Goal: Transaction & Acquisition: Book appointment/travel/reservation

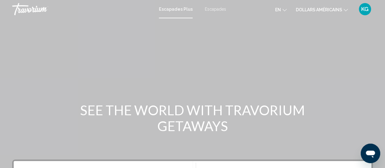
click at [215, 9] on font "Escapades" at bounding box center [215, 9] width 21 height 5
click at [280, 10] on font "en" at bounding box center [278, 9] width 6 height 5
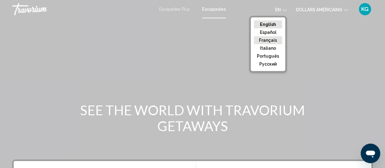
click at [270, 37] on button "Français" at bounding box center [268, 40] width 28 height 8
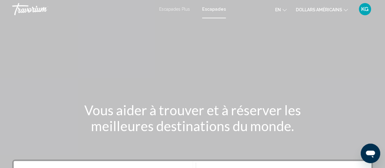
click at [346, 11] on icon "Changer de devise" at bounding box center [346, 10] width 4 height 2
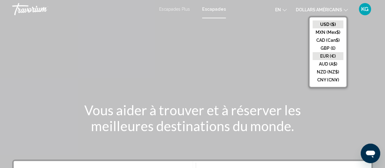
click at [327, 53] on button "EUR (€)" at bounding box center [328, 56] width 31 height 8
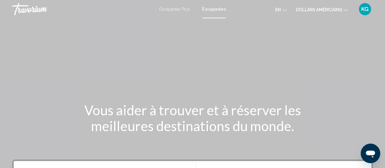
click at [365, 10] on font "KG" at bounding box center [364, 9] width 7 height 6
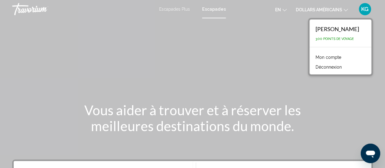
click at [333, 65] on font "Déconnexion" at bounding box center [329, 67] width 26 height 5
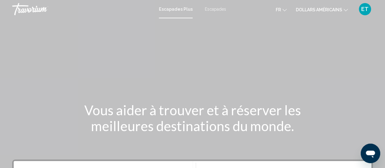
click at [321, 8] on font "dollars américains" at bounding box center [319, 9] width 46 height 5
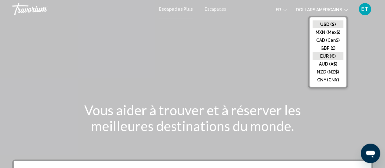
click at [324, 55] on button "EUR (€)" at bounding box center [328, 56] width 31 height 8
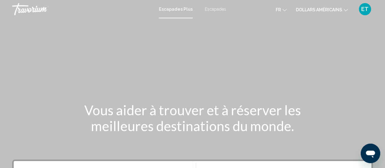
click at [366, 12] on font "ET" at bounding box center [364, 9] width 7 height 6
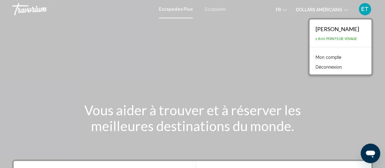
click at [249, 68] on div "Contenu principal" at bounding box center [192, 91] width 385 height 183
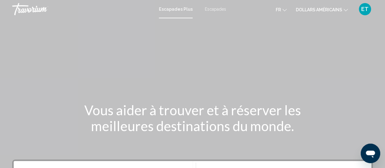
click at [219, 10] on font "Escapades" at bounding box center [215, 9] width 21 height 5
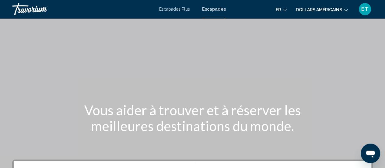
scroll to position [147, 0]
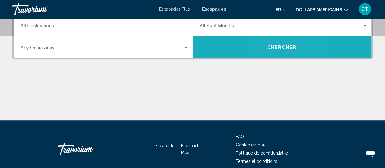
click at [273, 48] on span "Chercher" at bounding box center [282, 47] width 29 height 5
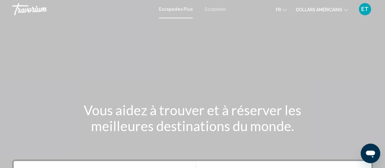
click at [215, 6] on div "Escapades Plus Escapades fr Anglais Espagnol Français italien Portugais russe d…" at bounding box center [192, 9] width 385 height 13
click at [343, 9] on button "dollars américains USD ($) MXN ([GEOGRAPHIC_DATA]$) CAD ($ CA) GBP (£) EUR (€) …" at bounding box center [322, 9] width 52 height 9
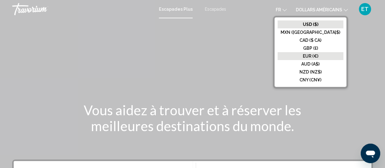
click at [318, 54] on font "EUR (€)" at bounding box center [311, 56] width 16 height 5
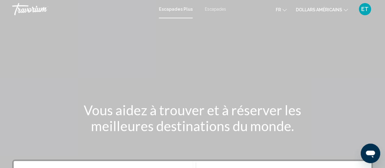
click at [219, 11] on font "Escapades" at bounding box center [215, 9] width 21 height 5
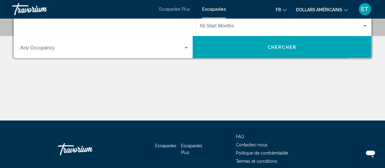
click at [52, 28] on input "Destination All Destinations" at bounding box center [104, 26] width 169 height 5
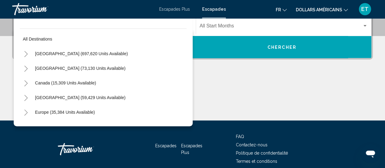
scroll to position [139, 0]
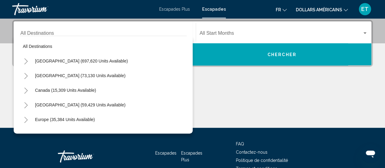
click at [46, 31] on div "Destination All Destinations" at bounding box center [104, 32] width 169 height 19
click at [41, 31] on div "Destination All Destinations" at bounding box center [104, 32] width 169 height 19
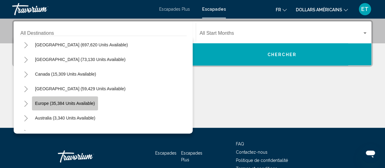
click at [41, 101] on span "Europe (35,384 units available)" at bounding box center [65, 103] width 60 height 5
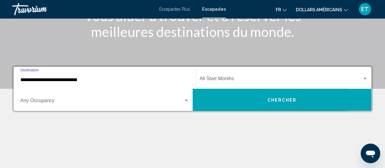
scroll to position [93, 0]
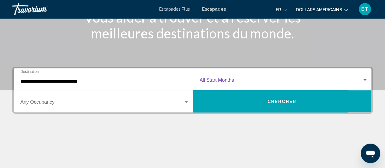
click at [268, 79] on span "Search widget" at bounding box center [281, 81] width 163 height 5
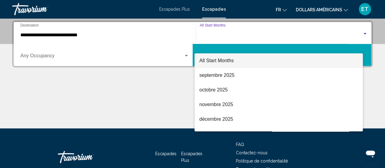
scroll to position [139, 0]
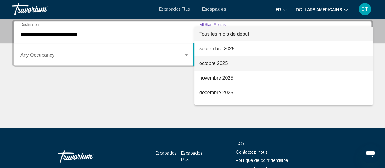
click at [234, 64] on span "octobre 2025" at bounding box center [283, 63] width 168 height 15
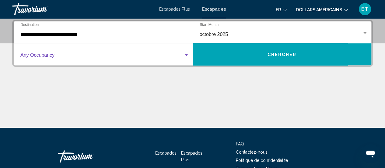
click at [187, 56] on div "Search widget" at bounding box center [186, 55] width 5 height 5
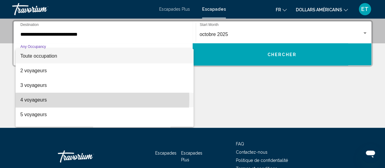
click at [57, 98] on span "4 voyageurs" at bounding box center [104, 100] width 169 height 15
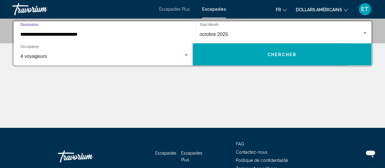
click at [94, 35] on input "**********" at bounding box center [104, 34] width 169 height 5
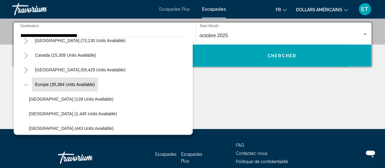
scroll to position [53, 0]
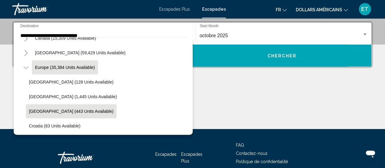
click at [75, 108] on button "[GEOGRAPHIC_DATA] (443 units available)" at bounding box center [71, 111] width 91 height 14
type input "**********"
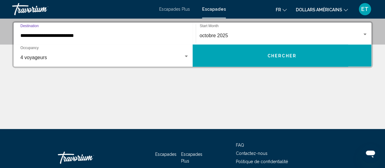
scroll to position [139, 0]
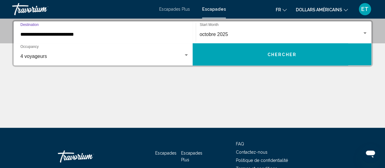
click at [109, 35] on input "**********" at bounding box center [104, 34] width 169 height 5
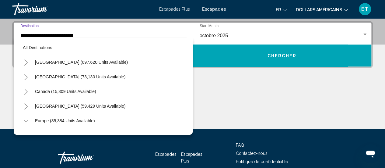
scroll to position [80, 0]
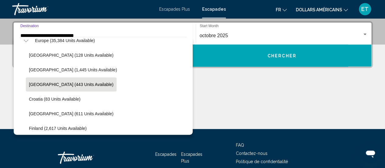
click at [62, 85] on span "[GEOGRAPHIC_DATA] (443 units available)" at bounding box center [71, 84] width 85 height 5
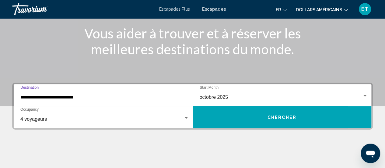
scroll to position [97, 0]
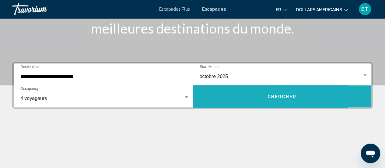
click at [292, 94] on span "Chercher" at bounding box center [282, 96] width 29 height 5
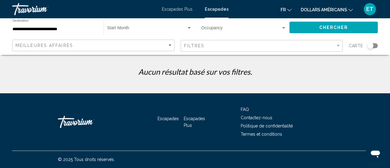
click at [375, 46] on div "Search widget" at bounding box center [372, 45] width 10 height 5
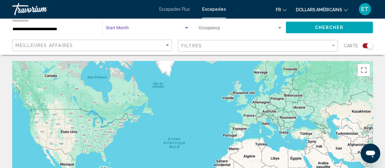
click at [186, 29] on div "Search widget" at bounding box center [186, 28] width 5 height 5
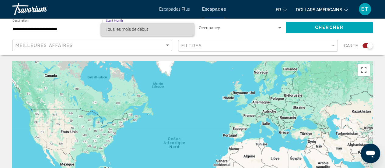
click at [148, 32] on span "Tous les mois de début" at bounding box center [148, 29] width 84 height 13
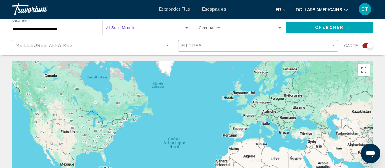
click at [315, 25] on span "Chercher" at bounding box center [329, 27] width 29 height 5
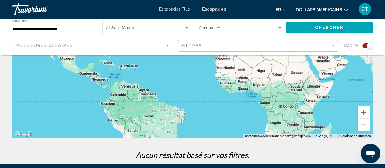
scroll to position [111, 0]
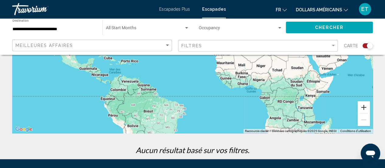
click at [367, 109] on button "Zoom avant" at bounding box center [364, 107] width 12 height 12
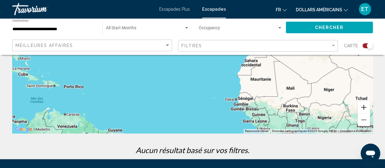
click at [367, 109] on button "Zoom avant" at bounding box center [364, 107] width 12 height 12
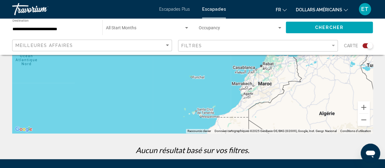
drag, startPoint x: 278, startPoint y: 89, endPoint x: 184, endPoint y: 146, distance: 109.2
click at [184, 146] on div "Pour parcourir la carte en mode tactile, appuyez deux fois dessus et maintenez …" at bounding box center [192, 54] width 385 height 209
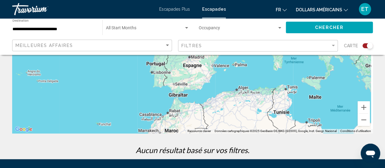
drag, startPoint x: 261, startPoint y: 91, endPoint x: 166, endPoint y: 138, distance: 106.3
click at [166, 138] on div "Pour parcourir la carte en mode tactile, appuyez deux fois dessus et maintenez …" at bounding box center [192, 54] width 385 height 209
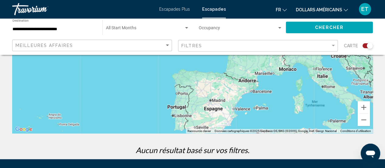
drag, startPoint x: 174, startPoint y: 75, endPoint x: 216, endPoint y: 112, distance: 56.3
click at [216, 112] on div "Contenu principal" at bounding box center [192, 41] width 361 height 183
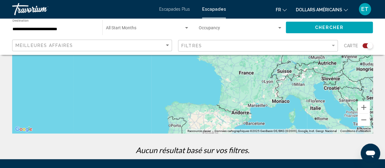
drag, startPoint x: 240, startPoint y: 80, endPoint x: 223, endPoint y: 126, distance: 49.0
click at [223, 126] on div "Contenu principal" at bounding box center [192, 41] width 361 height 183
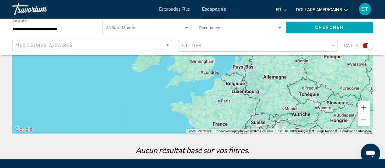
drag, startPoint x: 249, startPoint y: 76, endPoint x: 228, endPoint y: 118, distance: 46.4
click at [228, 118] on div "Contenu principal" at bounding box center [192, 41] width 361 height 183
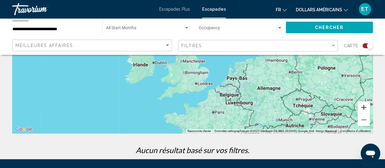
click at [365, 110] on button "Zoom avant" at bounding box center [364, 107] width 12 height 12
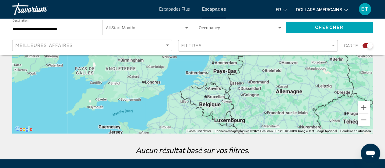
drag, startPoint x: 250, startPoint y: 121, endPoint x: 193, endPoint y: 77, distance: 71.4
click at [193, 77] on div "Contenu principal" at bounding box center [192, 41] width 361 height 183
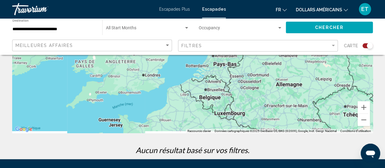
drag, startPoint x: 230, startPoint y: 107, endPoint x: 230, endPoint y: 98, distance: 9.7
click at [230, 98] on div "Contenu principal" at bounding box center [192, 41] width 361 height 183
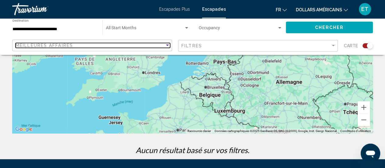
click at [167, 45] on div "Sort by" at bounding box center [167, 45] width 3 height 2
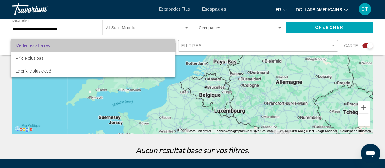
click at [167, 45] on span "Meilleures affaires" at bounding box center [93, 45] width 155 height 13
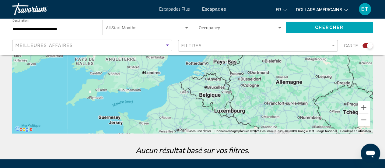
click at [177, 8] on font "Escapades Plus" at bounding box center [174, 9] width 31 height 5
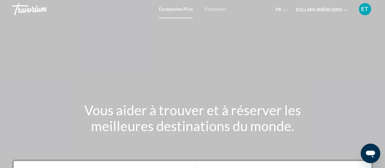
click at [326, 10] on font "dollars américains" at bounding box center [319, 9] width 46 height 5
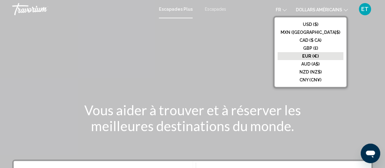
click at [318, 54] on font "EUR (€)" at bounding box center [310, 56] width 16 height 5
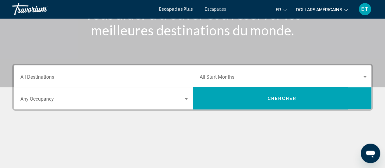
scroll to position [96, 0]
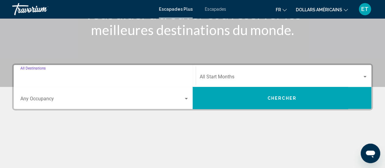
click at [180, 77] on input "Destination All Destinations" at bounding box center [104, 77] width 169 height 5
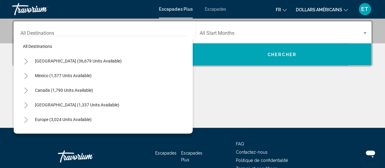
scroll to position [18, 0]
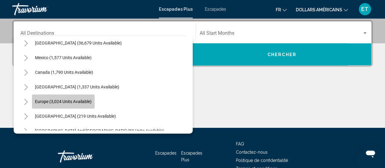
click at [79, 98] on button "Europe (3,024 units available)" at bounding box center [63, 101] width 63 height 14
type input "**********"
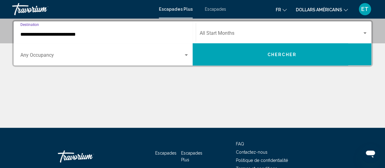
click at [132, 34] on input "**********" at bounding box center [104, 34] width 169 height 5
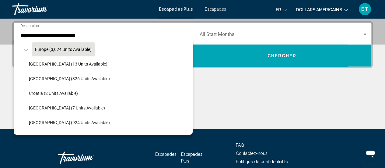
scroll to position [66, 0]
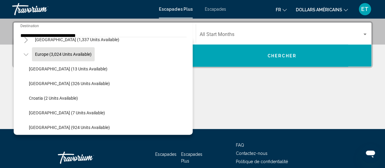
click at [54, 53] on span "Europe (3,024 units available)" at bounding box center [63, 54] width 57 height 5
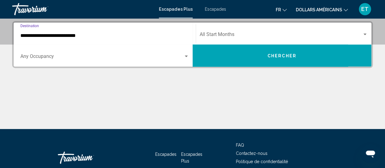
scroll to position [139, 0]
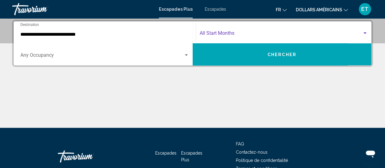
click at [275, 34] on span "Search widget" at bounding box center [281, 34] width 163 height 5
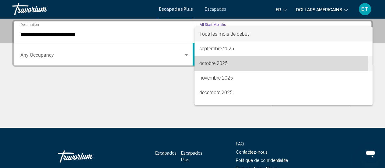
click at [231, 62] on span "octobre 2025" at bounding box center [283, 63] width 168 height 15
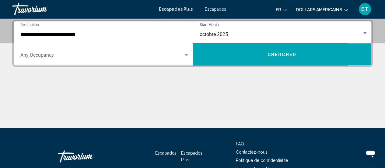
click at [257, 60] on button "Chercher" at bounding box center [282, 54] width 179 height 22
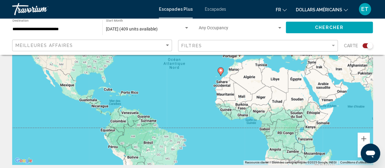
scroll to position [137, 0]
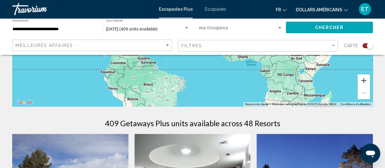
click at [365, 81] on button "Zoom avant" at bounding box center [364, 80] width 12 height 12
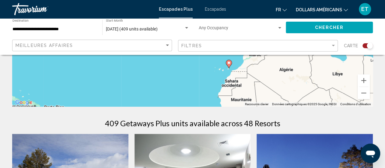
drag, startPoint x: 267, startPoint y: 72, endPoint x: 246, endPoint y: 124, distance: 56.0
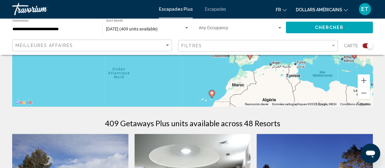
drag, startPoint x: 293, startPoint y: 72, endPoint x: 278, endPoint y: 100, distance: 31.6
click at [278, 100] on div "Pour activer le glissement avec le clavier, appuyez sur Alt+Entrée. Une fois ce…" at bounding box center [192, 15] width 361 height 183
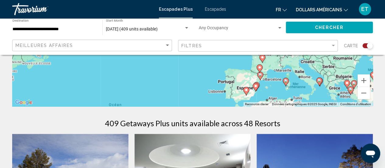
drag, startPoint x: 275, startPoint y: 73, endPoint x: 272, endPoint y: 98, distance: 24.8
click at [272, 98] on div "Pour activer le glissement avec le clavier, appuyez sur Alt+Entrée. Une fois ce…" at bounding box center [192, 15] width 361 height 183
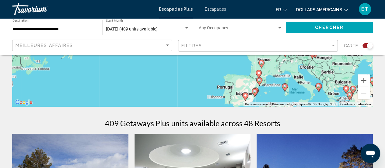
drag, startPoint x: 273, startPoint y: 70, endPoint x: 271, endPoint y: 90, distance: 19.6
click at [271, 90] on div "Pour activer le glissement avec le clavier, appuyez sur Alt+Entrée. Une fois ce…" at bounding box center [192, 15] width 361 height 183
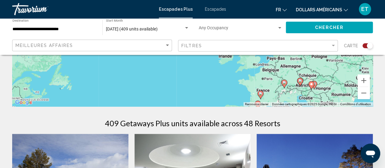
drag, startPoint x: 272, startPoint y: 68, endPoint x: 272, endPoint y: 87, distance: 19.5
click at [272, 87] on div "Pour activer le glissement avec le clavier, appuyez sur Alt+Entrée. Une fois ce…" at bounding box center [192, 15] width 361 height 183
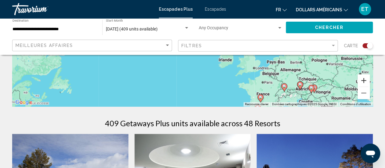
click at [362, 83] on button "Zoom avant" at bounding box center [364, 80] width 12 height 12
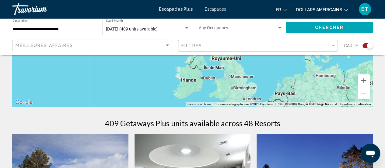
drag, startPoint x: 315, startPoint y: 81, endPoint x: 237, endPoint y: 54, distance: 82.3
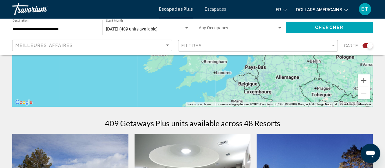
drag, startPoint x: 247, startPoint y: 88, endPoint x: 225, endPoint y: 68, distance: 29.3
click at [225, 68] on div "Pour activer le glissement avec le clavier, appuyez sur Alt+Entrée. Une fois ce…" at bounding box center [192, 15] width 361 height 183
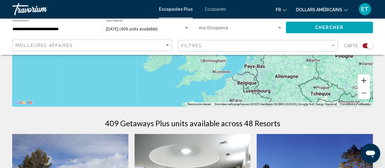
click at [363, 82] on button "Zoom avant" at bounding box center [364, 80] width 12 height 12
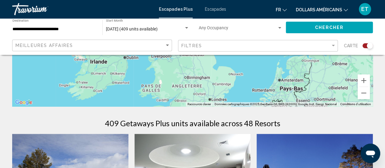
drag, startPoint x: 283, startPoint y: 86, endPoint x: 257, endPoint y: 57, distance: 38.8
click at [257, 57] on div "Pour activer le glissement avec le clavier, appuyez sur Alt+Entrée. Une fois ce…" at bounding box center [192, 15] width 361 height 183
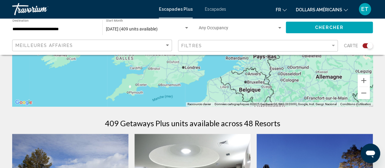
drag, startPoint x: 257, startPoint y: 82, endPoint x: 231, endPoint y: 59, distance: 35.3
click at [231, 59] on div "Pour activer le glissement avec le clavier, appuyez sur Alt+Entrée. Une fois ce…" at bounding box center [192, 15] width 361 height 183
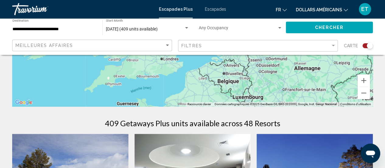
drag, startPoint x: 234, startPoint y: 79, endPoint x: 212, endPoint y: 71, distance: 22.7
click at [212, 71] on div "Pour activer le glissement avec le clavier, appuyez sur Alt+Entrée. Une fois ce…" at bounding box center [192, 15] width 361 height 183
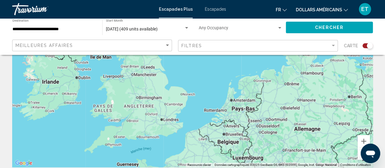
scroll to position [68, 0]
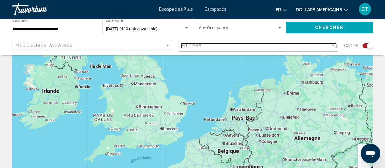
click at [334, 46] on div "Filter" at bounding box center [333, 46] width 3 height 2
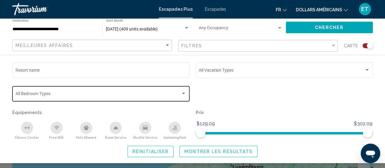
click at [188, 93] on div "Bedroom Types All Bedroom Types" at bounding box center [100, 93] width 177 height 17
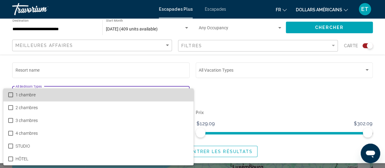
click at [188, 93] on span "1 chambre" at bounding box center [102, 94] width 173 height 13
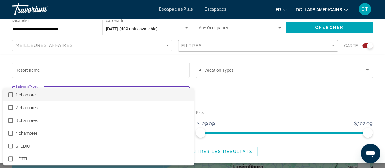
click at [270, 97] on div at bounding box center [192, 84] width 385 height 168
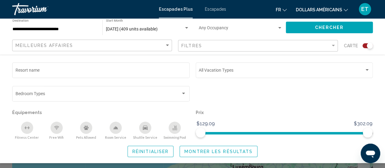
scroll to position [0, 0]
click at [67, 29] on input "**********" at bounding box center [54, 29] width 84 height 5
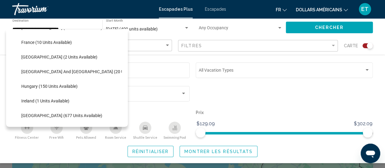
scroll to position [146, 0]
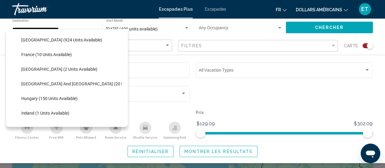
click at [212, 12] on div "Escapades Plus Escapades fr Anglais Espagnol Français italien Portugais russe d…" at bounding box center [192, 9] width 385 height 13
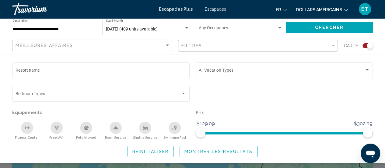
click at [214, 9] on font "Escapades" at bounding box center [215, 9] width 21 height 5
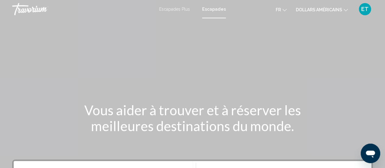
click at [344, 11] on icon "Changer de devise" at bounding box center [346, 10] width 4 height 4
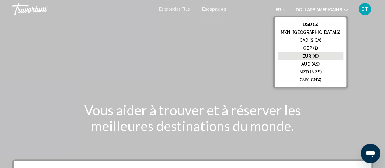
click at [323, 53] on button "EUR (€)" at bounding box center [311, 56] width 66 height 8
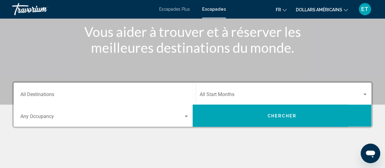
scroll to position [80, 0]
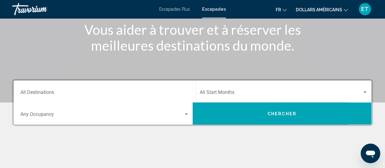
click at [174, 89] on div "Destination All Destinations" at bounding box center [104, 91] width 169 height 19
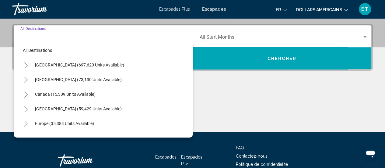
scroll to position [139, 0]
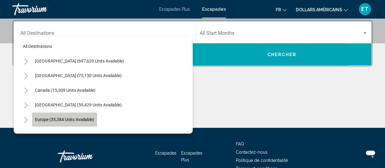
click at [44, 118] on span "Europe (35,384 units available)" at bounding box center [64, 119] width 59 height 5
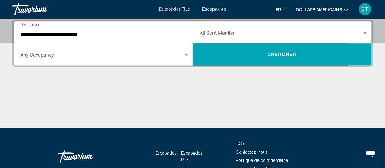
click at [104, 35] on input "**********" at bounding box center [104, 34] width 169 height 5
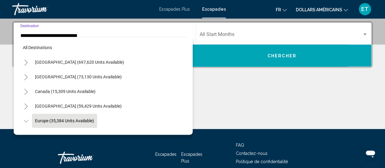
scroll to position [36, 0]
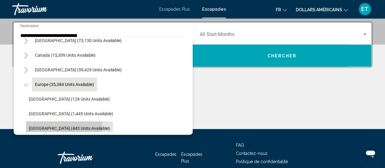
click at [63, 126] on span "[GEOGRAPHIC_DATA] (443 units available)" at bounding box center [69, 128] width 81 height 5
type input "**********"
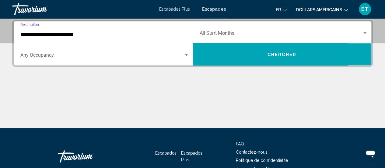
click at [262, 52] on button "Chercher" at bounding box center [282, 54] width 179 height 22
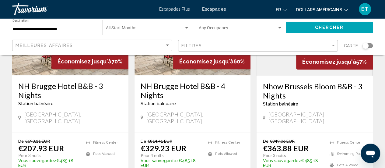
scroll to position [100, 0]
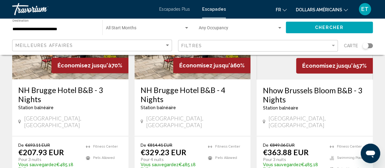
click at [55, 92] on h3 "NH Brugge Hotel B&B - 3 Nights" at bounding box center [70, 94] width 104 height 18
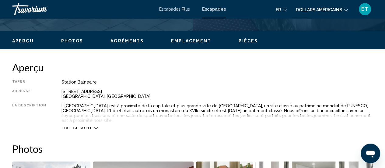
scroll to position [284, 0]
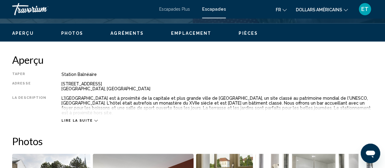
click at [89, 118] on div "Lire la suite" at bounding box center [79, 120] width 36 height 4
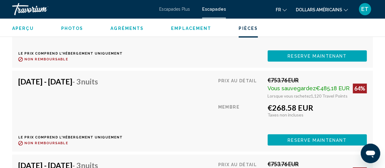
scroll to position [1230, 0]
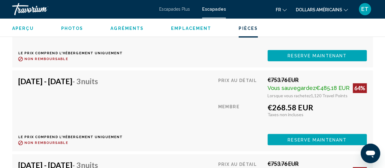
click at [366, 12] on div "ET" at bounding box center [365, 9] width 12 height 12
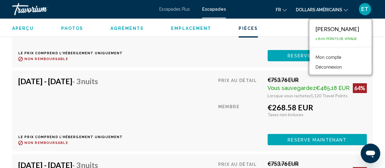
click at [145, 102] on div "Oct 20, 2025 - Oct 23, 2025 - 3 nuits Le prix comprend l'hébergement uniquement…" at bounding box center [192, 110] width 349 height 68
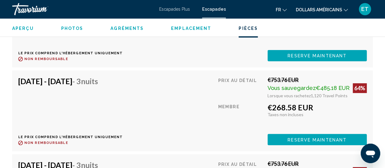
click at [27, 28] on span "Aperçu" at bounding box center [23, 28] width 22 height 5
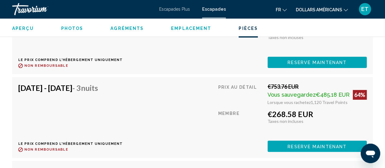
scroll to position [1220, 0]
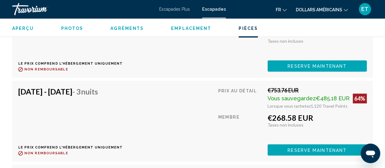
click at [363, 9] on font "ET" at bounding box center [364, 9] width 7 height 6
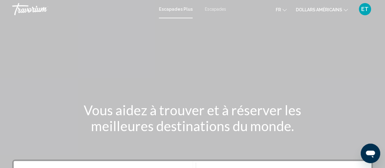
click at [220, 9] on font "Escapades" at bounding box center [215, 9] width 21 height 5
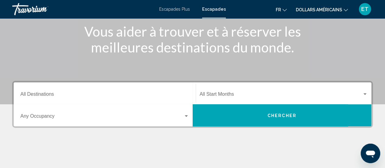
scroll to position [85, 0]
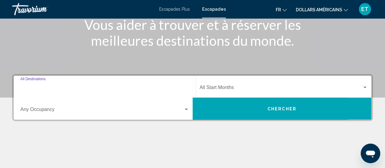
click at [133, 87] on input "Destination All Destinations" at bounding box center [104, 88] width 169 height 5
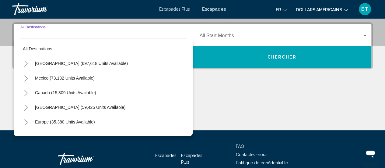
scroll to position [139, 0]
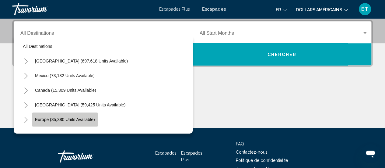
click at [61, 120] on span "Europe (35,380 units available)" at bounding box center [65, 119] width 60 height 5
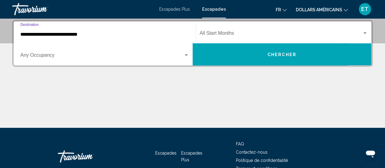
click at [114, 34] on input "**********" at bounding box center [104, 34] width 169 height 5
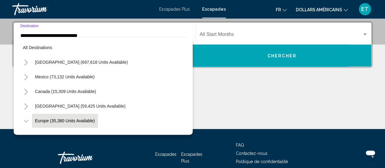
scroll to position [36, 0]
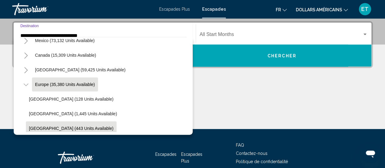
click at [76, 126] on span "[GEOGRAPHIC_DATA] (443 units available)" at bounding box center [71, 128] width 85 height 5
type input "**********"
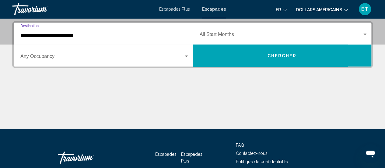
scroll to position [139, 0]
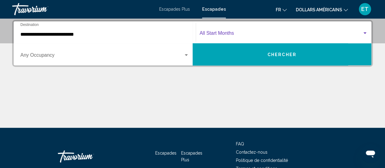
click at [240, 35] on span "Search widget" at bounding box center [281, 34] width 163 height 5
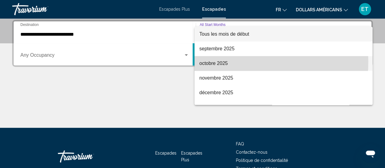
click at [226, 62] on font "octobre 2025" at bounding box center [213, 63] width 28 height 5
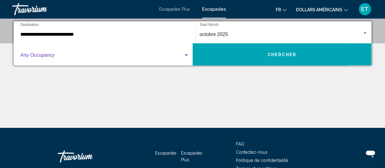
click at [181, 58] on span "Search widget" at bounding box center [101, 56] width 163 height 5
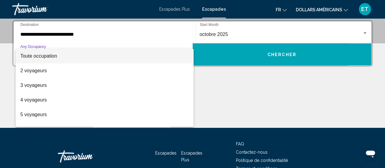
click at [251, 83] on div at bounding box center [192, 84] width 385 height 168
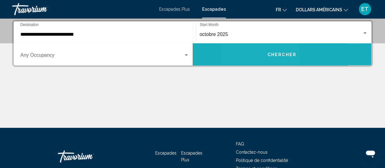
click at [258, 58] on button "Chercher" at bounding box center [282, 54] width 179 height 22
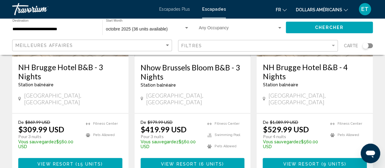
scroll to position [120, 0]
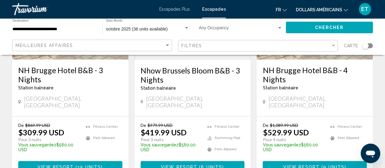
click at [363, 9] on font "ET" at bounding box center [364, 9] width 7 height 6
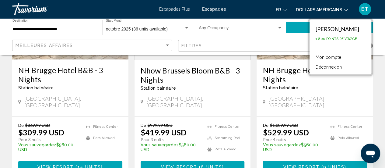
click at [337, 67] on font "Déconnexion" at bounding box center [329, 67] width 26 height 5
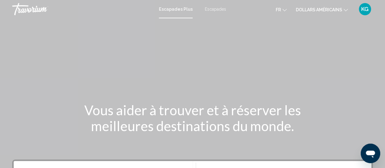
click at [219, 10] on font "Escapades" at bounding box center [215, 9] width 21 height 5
click at [365, 10] on font "KG" at bounding box center [364, 9] width 7 height 6
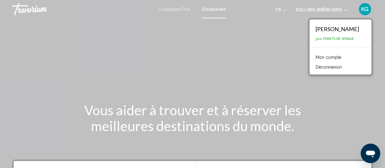
click at [216, 12] on div "Escapades Plus Escapades fr English Español Français Italiano Português русский…" at bounding box center [192, 9] width 385 height 13
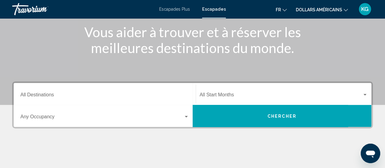
scroll to position [83, 0]
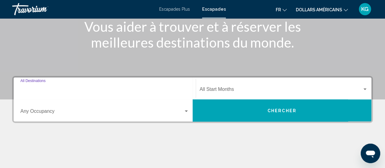
click at [165, 89] on input "Destination All Destinations" at bounding box center [104, 90] width 169 height 5
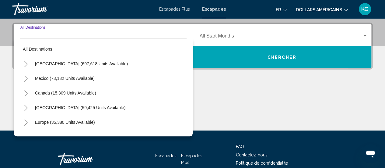
scroll to position [139, 0]
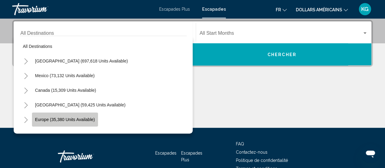
click at [64, 118] on span "Europe (35,380 units available)" at bounding box center [65, 119] width 60 height 5
type input "**********"
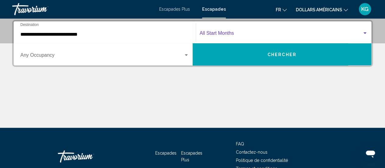
click at [247, 32] on span "Search widget" at bounding box center [281, 34] width 163 height 5
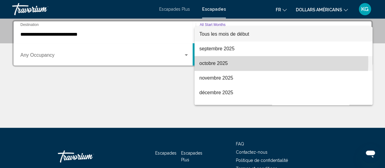
click at [223, 61] on font "octobre 2025" at bounding box center [213, 63] width 28 height 5
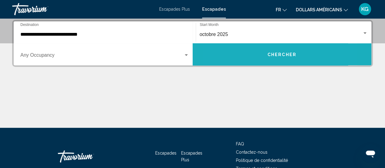
click at [249, 59] on button "Chercher" at bounding box center [282, 54] width 179 height 22
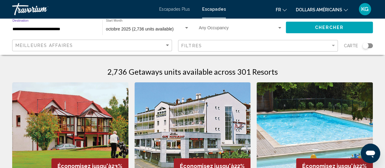
click at [76, 30] on input "**********" at bounding box center [54, 29] width 84 height 5
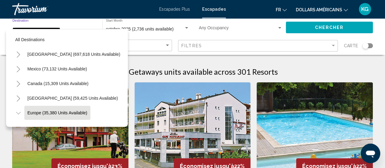
scroll to position [38, 0]
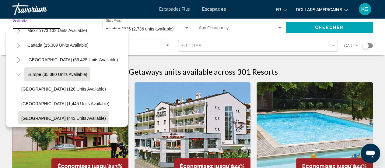
click at [69, 117] on span "[GEOGRAPHIC_DATA] (443 units available)" at bounding box center [63, 118] width 85 height 5
type input "**********"
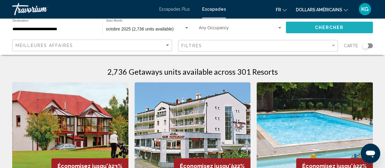
click at [326, 27] on span "Chercher" at bounding box center [329, 27] width 29 height 5
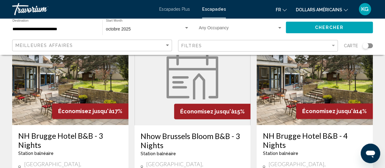
scroll to position [58, 0]
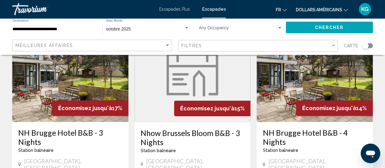
click at [89, 95] on img "Contenu principal" at bounding box center [70, 72] width 116 height 97
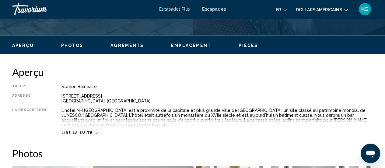
scroll to position [274, 0]
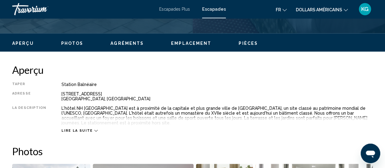
click at [244, 42] on span "Pièces" at bounding box center [248, 43] width 19 height 5
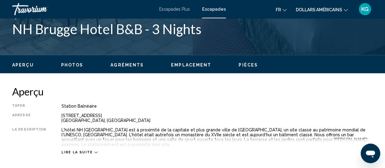
scroll to position [257, 0]
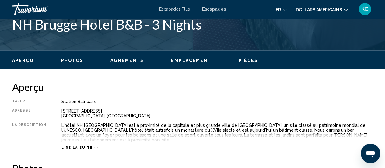
click at [121, 61] on span "Agréments" at bounding box center [127, 60] width 33 height 5
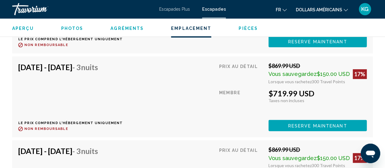
scroll to position [1249, 0]
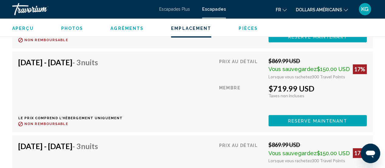
click at [341, 9] on font "dollars américains" at bounding box center [319, 9] width 46 height 5
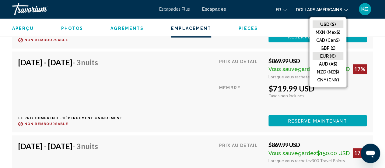
click at [330, 56] on button "EUR (€)" at bounding box center [328, 56] width 31 height 8
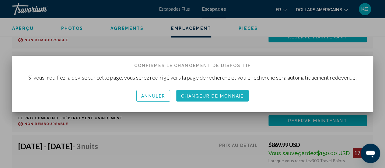
click at [209, 95] on font "Changeur de monnaie" at bounding box center [212, 95] width 63 height 5
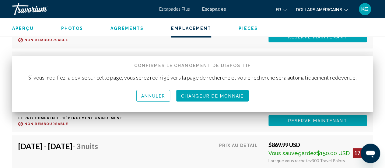
scroll to position [1249, 0]
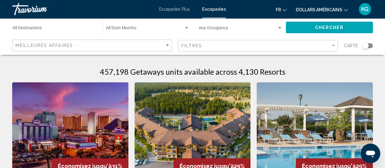
click at [79, 27] on input "Destination All Destinations" at bounding box center [54, 29] width 84 height 5
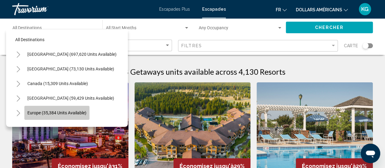
click at [74, 111] on span "Europe (35,384 units available)" at bounding box center [56, 112] width 59 height 5
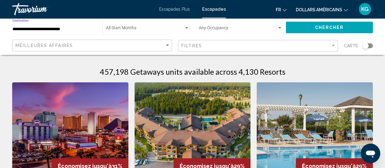
click at [80, 30] on input "**********" at bounding box center [54, 29] width 84 height 5
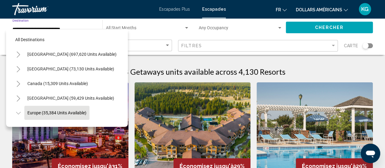
scroll to position [38, 0]
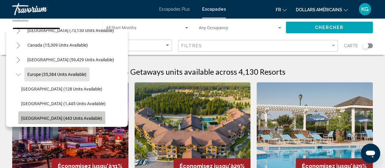
click at [69, 117] on span "[GEOGRAPHIC_DATA] (443 units available)" at bounding box center [61, 118] width 81 height 5
type input "**********"
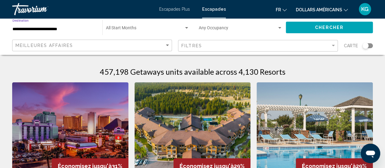
click at [307, 25] on button "Chercher" at bounding box center [329, 27] width 87 height 11
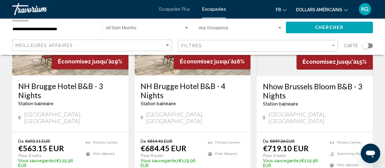
scroll to position [104, 0]
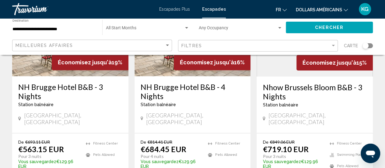
click at [71, 87] on h3 "NH Brugge Hotel B&B - 3 Nights" at bounding box center [70, 91] width 104 height 18
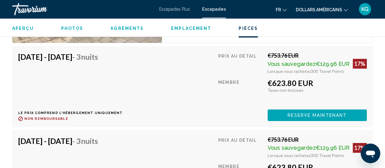
scroll to position [1233, 0]
